Goal: Task Accomplishment & Management: Manage account settings

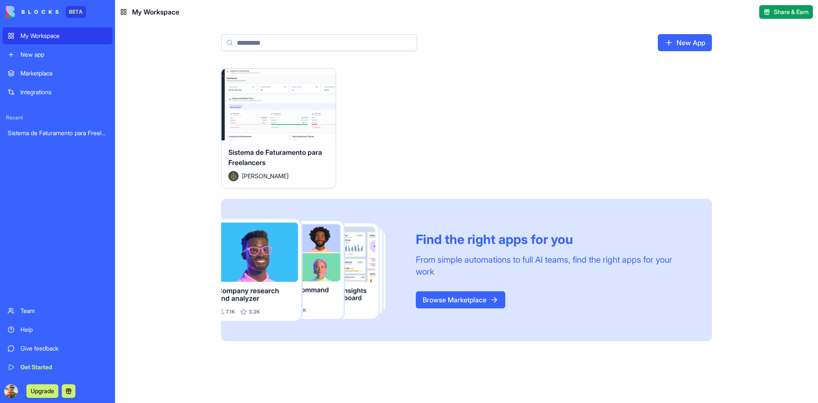
drag, startPoint x: 0, startPoint y: 0, endPoint x: 36, endPoint y: 131, distance: 135.7
click at [36, 131] on div "Sistema de Faturamento para Freelancers" at bounding box center [58, 133] width 100 height 9
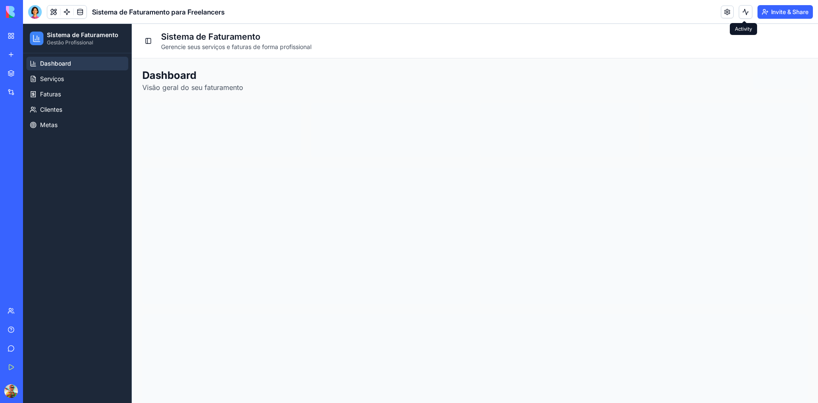
click at [744, 11] on button at bounding box center [746, 12] width 14 height 14
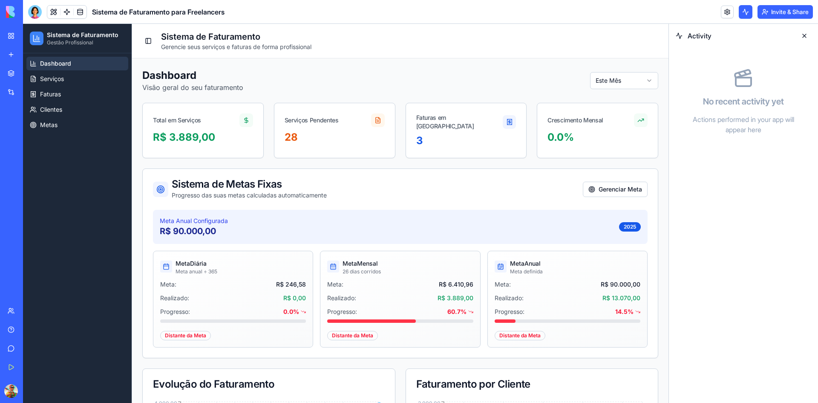
click at [807, 32] on button at bounding box center [804, 36] width 14 height 14
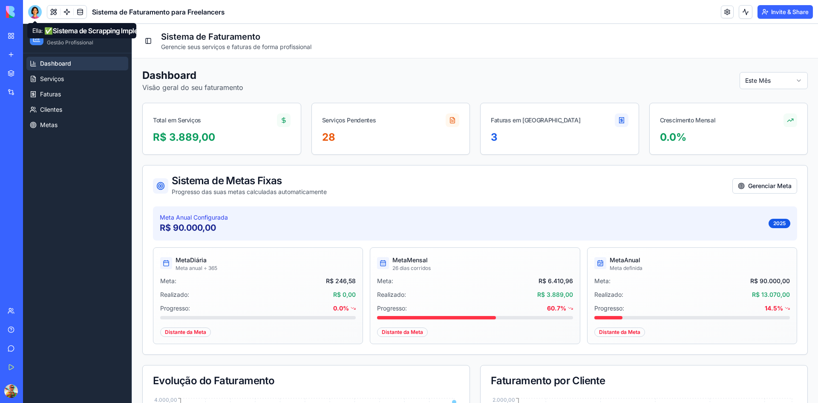
drag, startPoint x: 35, startPoint y: 12, endPoint x: 37, endPoint y: 24, distance: 12.2
click at [35, 12] on div at bounding box center [35, 12] width 14 height 14
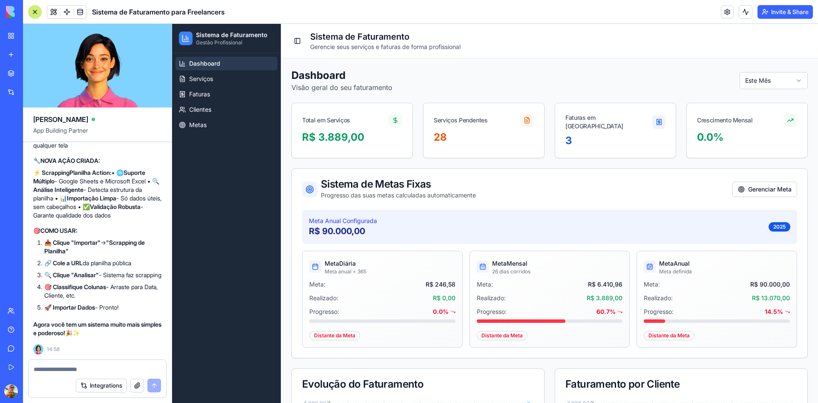
scroll to position [12909, 0]
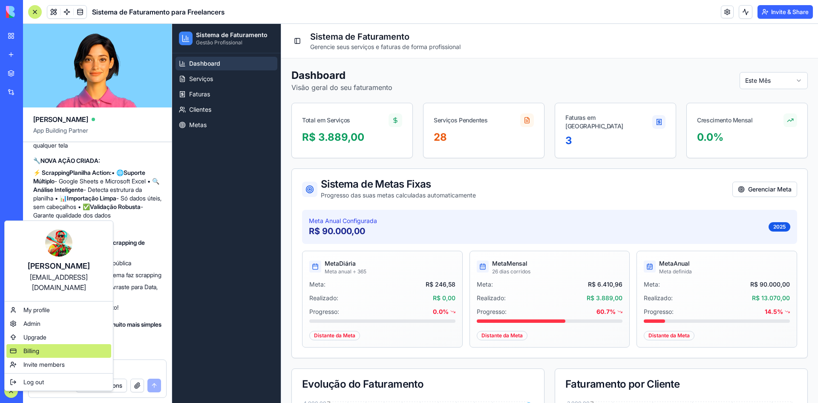
click at [26, 346] on span "Billing" at bounding box center [31, 350] width 16 height 9
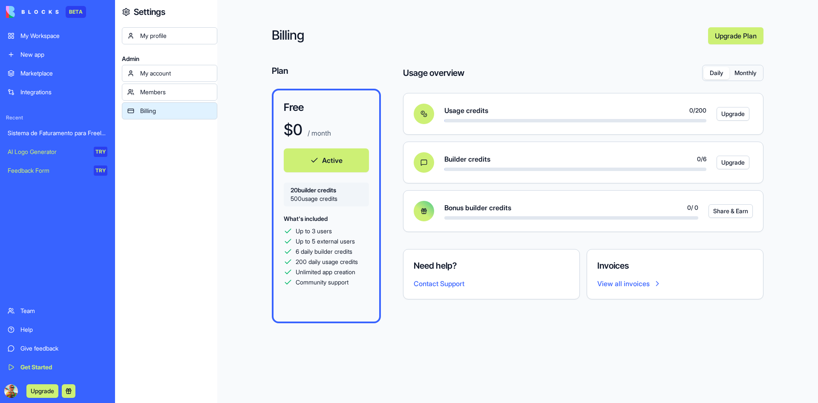
click at [746, 68] on button "Monthly" at bounding box center [745, 73] width 32 height 12
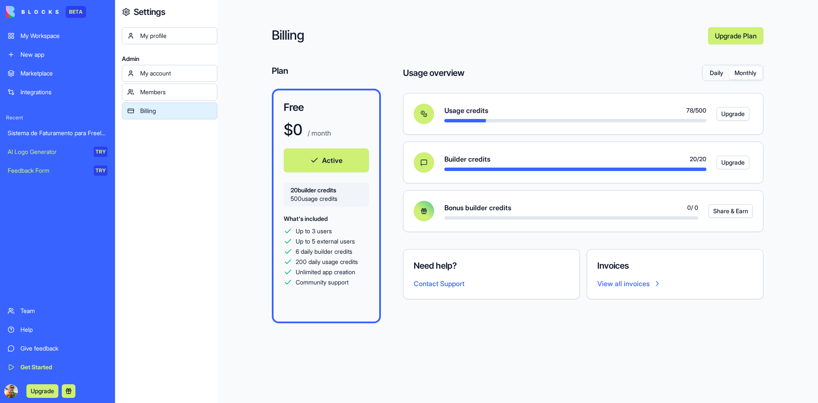
click at [720, 72] on button "Daily" at bounding box center [717, 73] width 26 height 12
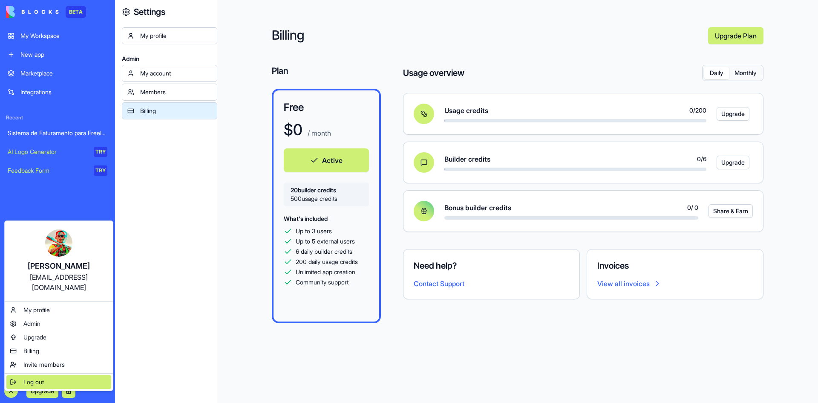
click at [32, 377] on span "Log out" at bounding box center [33, 381] width 20 height 9
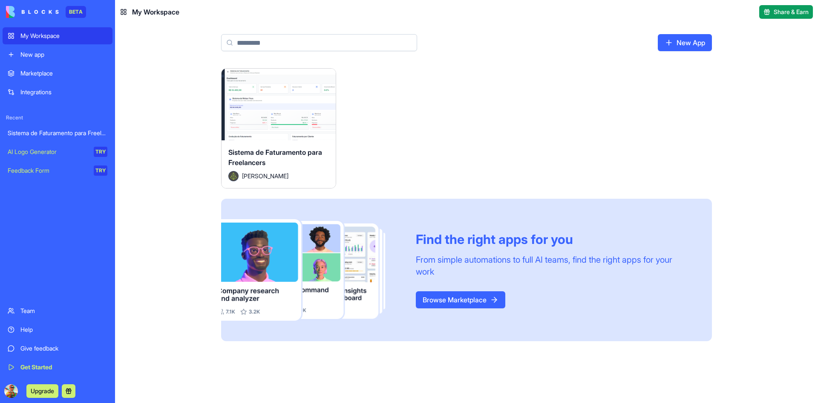
click at [277, 104] on button "Launch" at bounding box center [279, 104] width 64 height 17
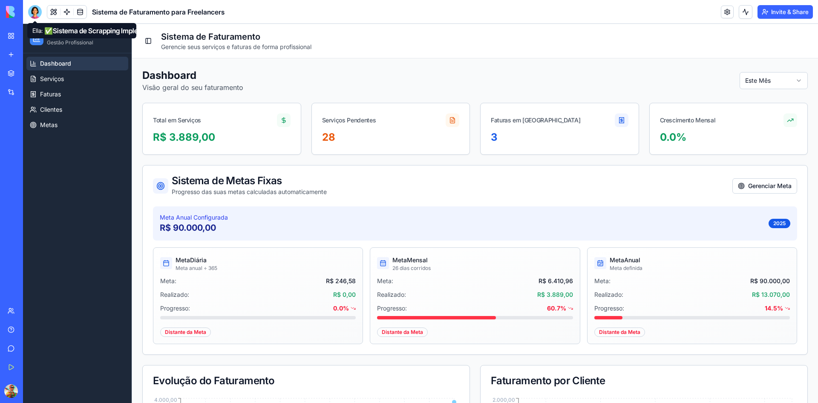
click at [35, 17] on div at bounding box center [35, 12] width 14 height 14
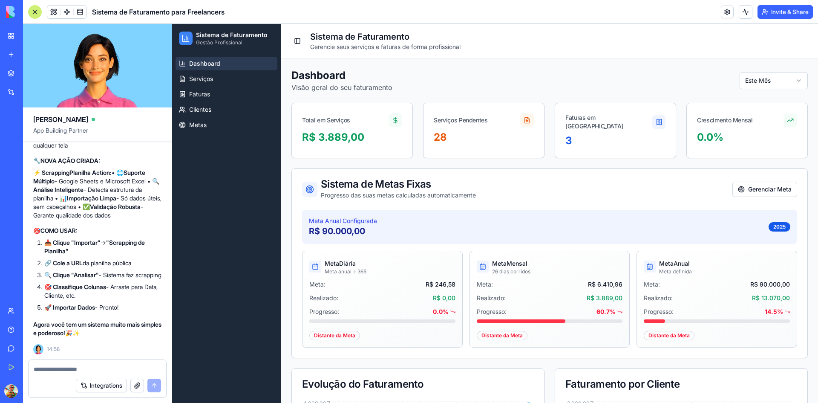
click at [3, 390] on div "Upgrade" at bounding box center [12, 391] width 18 height 24
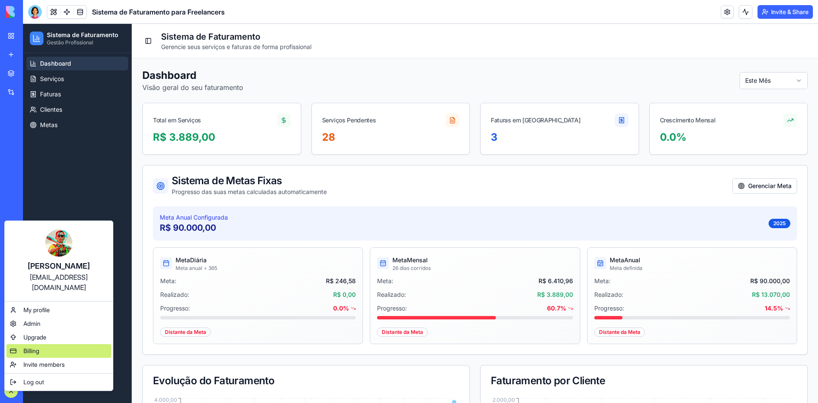
click at [39, 346] on span "Billing" at bounding box center [31, 350] width 16 height 9
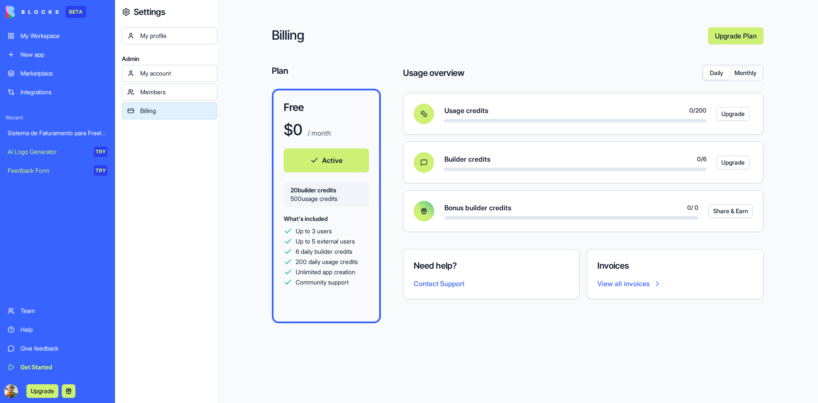
click at [741, 72] on button "Monthly" at bounding box center [745, 73] width 32 height 12
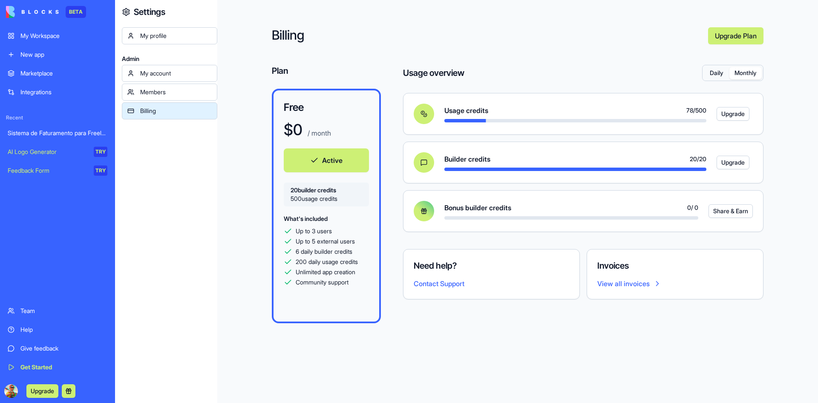
click at [716, 72] on button "Daily" at bounding box center [717, 73] width 26 height 12
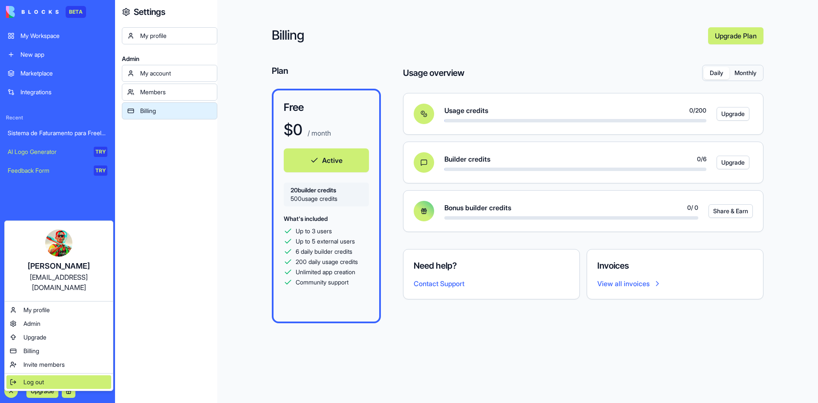
click at [31, 377] on span "Log out" at bounding box center [33, 381] width 20 height 9
